Goal: Information Seeking & Learning: Learn about a topic

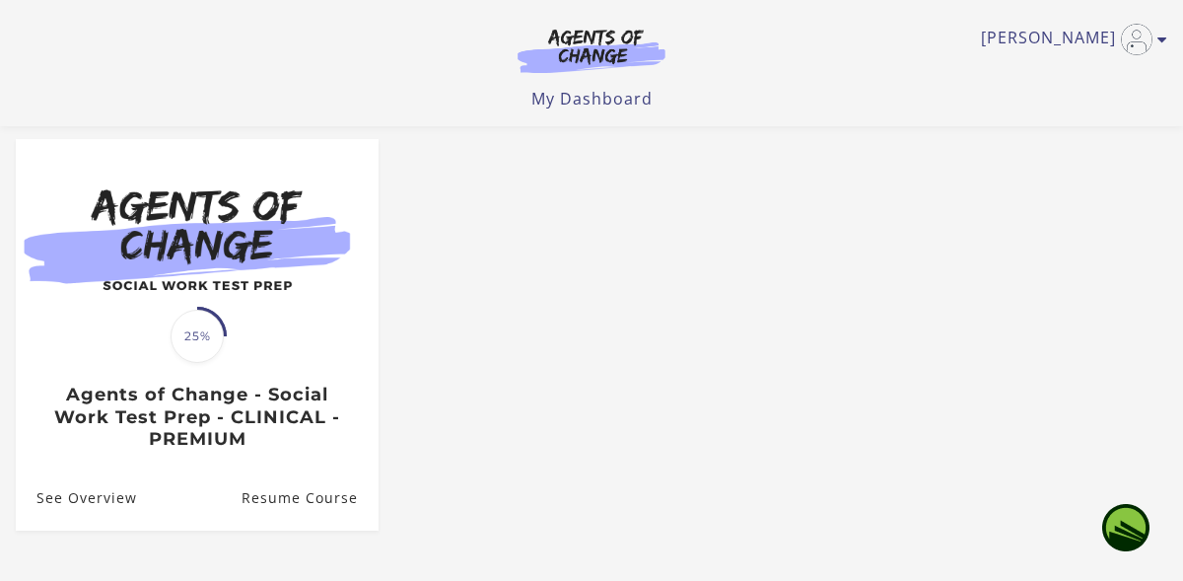
scroll to position [323, 0]
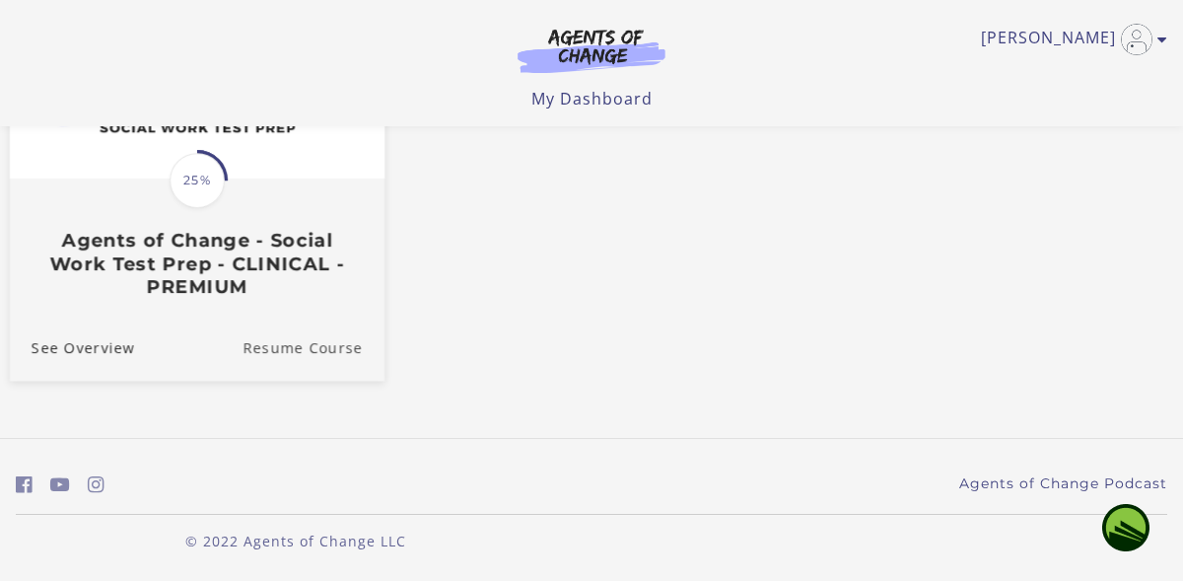
click at [291, 349] on link "Resume Course" at bounding box center [314, 348] width 142 height 66
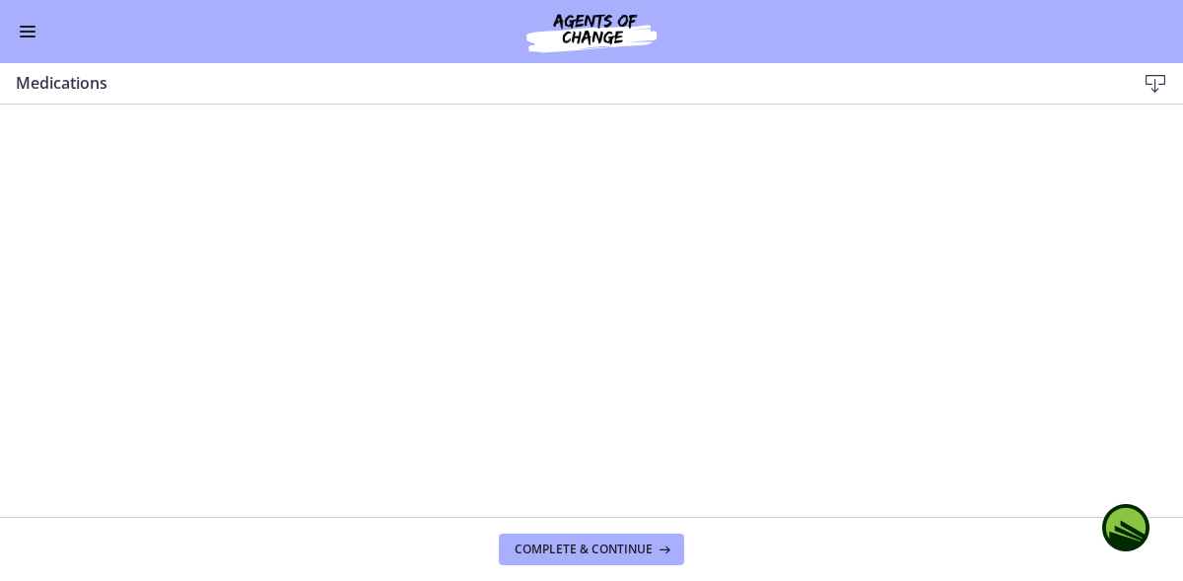
click at [20, 35] on span "Enable menu" at bounding box center [28, 36] width 16 height 2
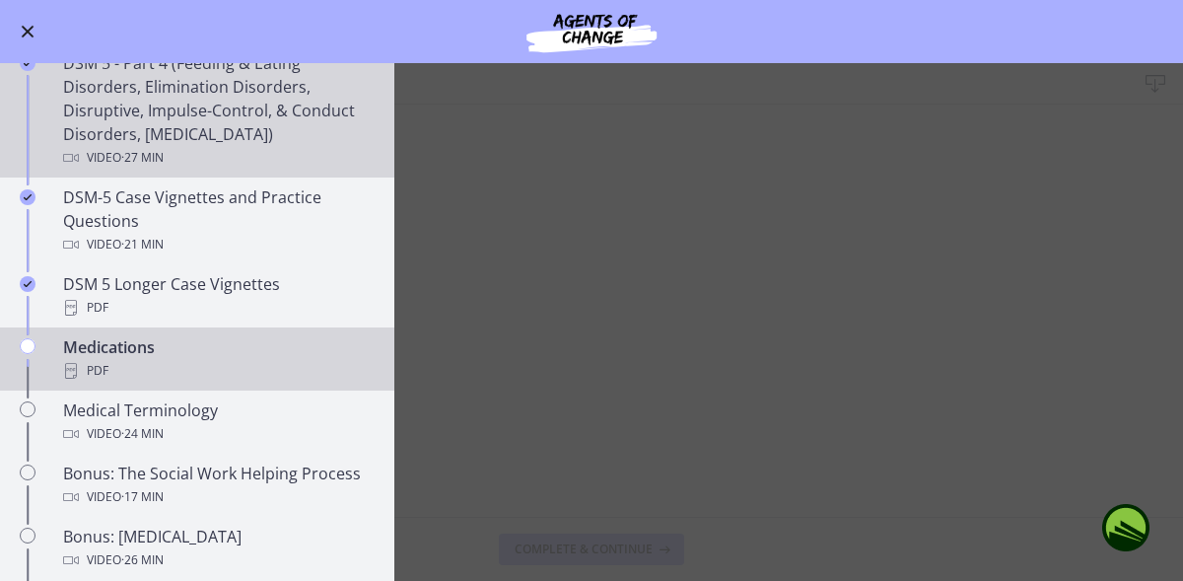
scroll to position [1164, 0]
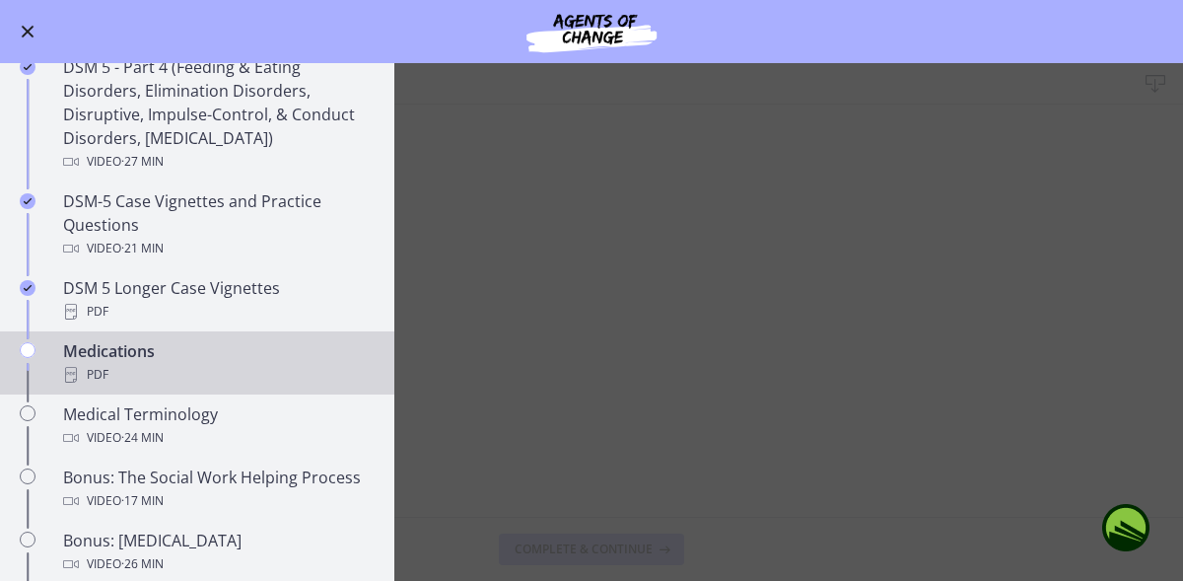
click at [539, 284] on main "Medications Download Enable fullscreen Complete & continue" at bounding box center [591, 322] width 1183 height 518
click at [24, 28] on span "Enable menu" at bounding box center [28, 32] width 13 height 13
